Goal: Transaction & Acquisition: Book appointment/travel/reservation

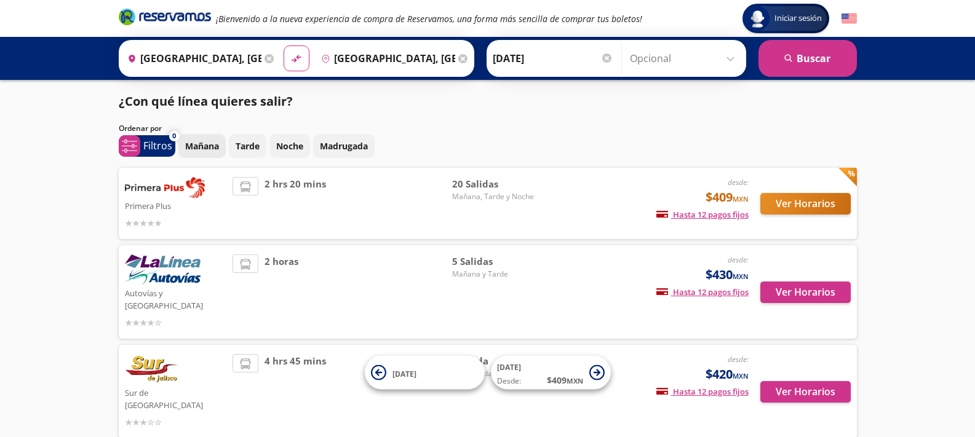
click at [207, 152] on p "Mañana" at bounding box center [202, 146] width 34 height 13
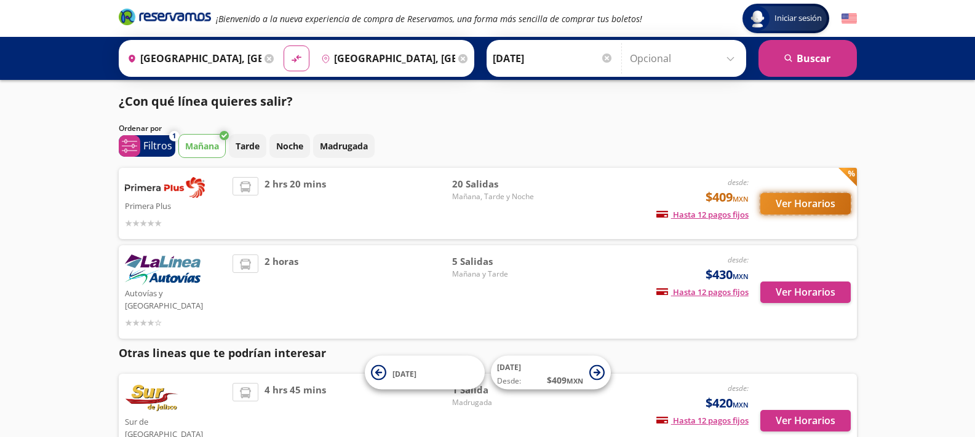
click at [803, 208] on button "Ver Horarios" at bounding box center [805, 204] width 90 height 22
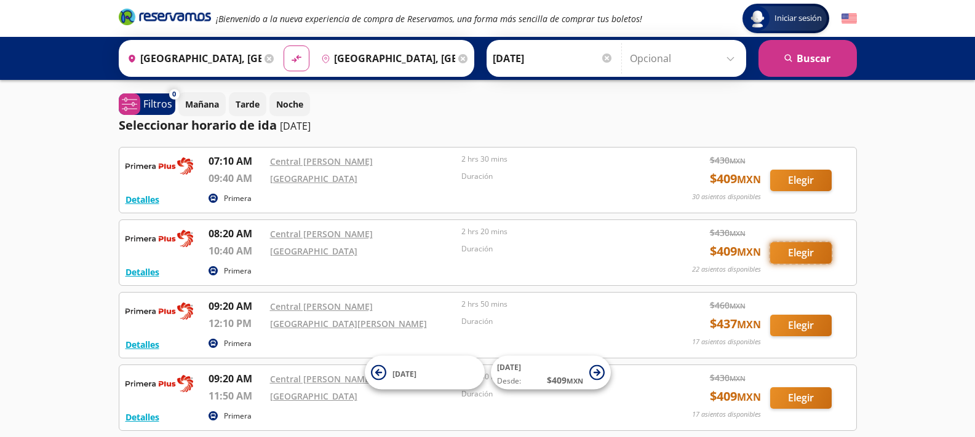
click at [804, 253] on button "Elegir" at bounding box center [800, 253] width 61 height 22
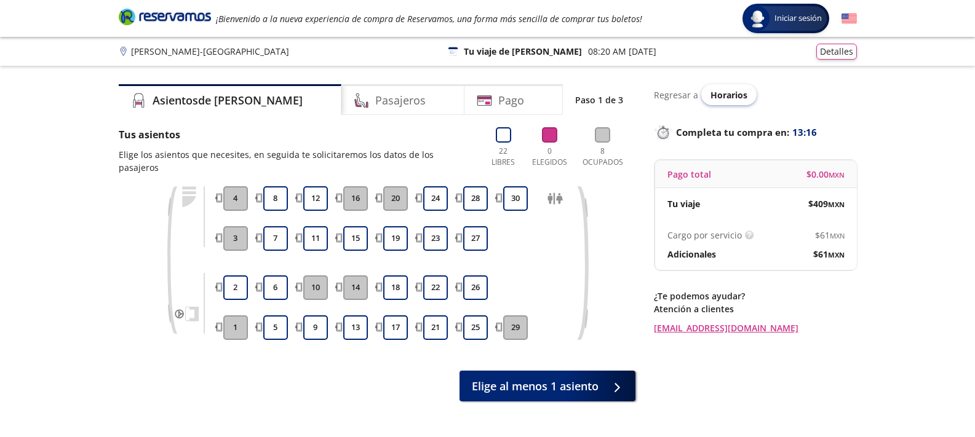
click at [713, 100] on span "Horarios" at bounding box center [728, 95] width 37 height 12
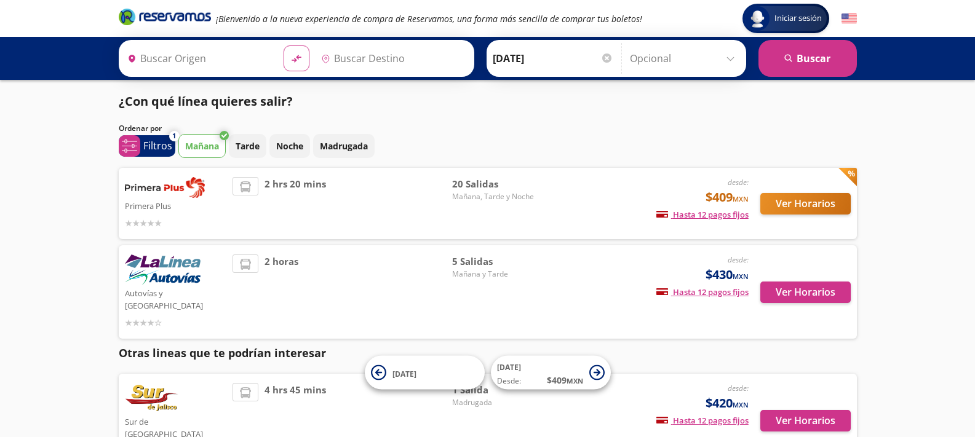
type input "[GEOGRAPHIC_DATA], [GEOGRAPHIC_DATA]"
click at [176, 276] on img at bounding box center [163, 270] width 76 height 31
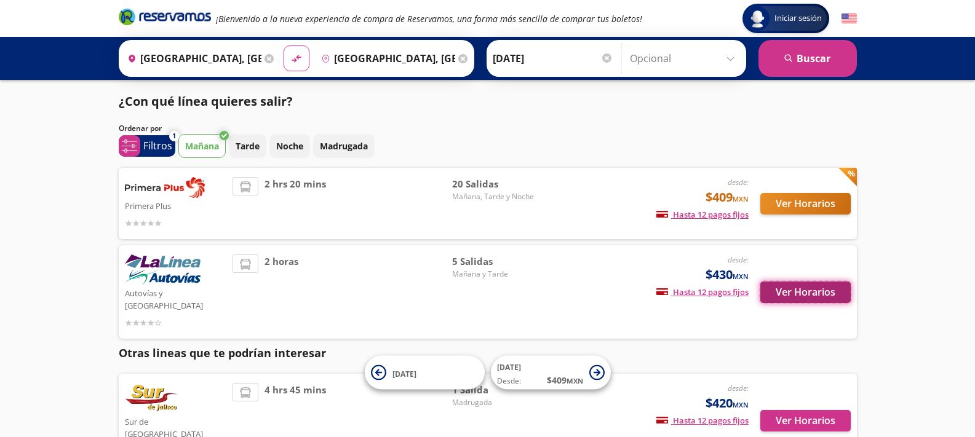
click at [796, 283] on button "Ver Horarios" at bounding box center [805, 293] width 90 height 22
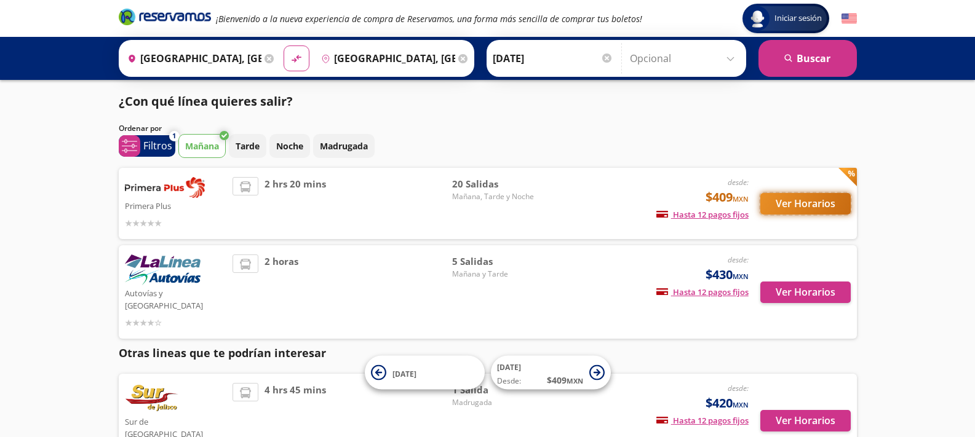
click at [796, 206] on button "Ver Horarios" at bounding box center [805, 204] width 90 height 22
